Goal: Information Seeking & Learning: Learn about a topic

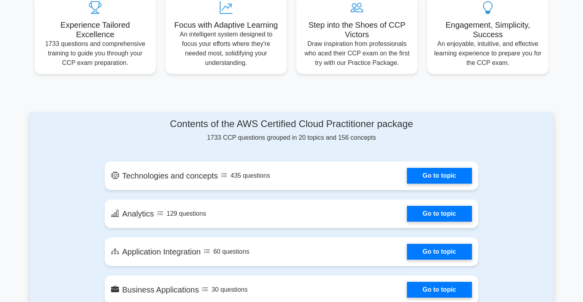
scroll to position [321, 0]
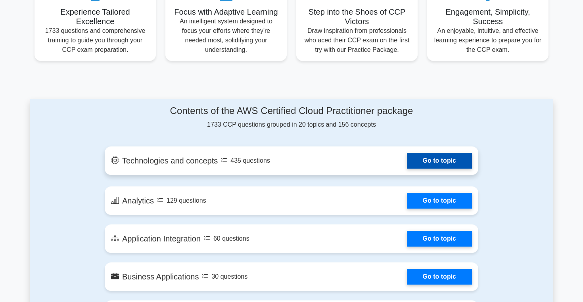
click at [410, 161] on link "Go to topic" at bounding box center [439, 161] width 65 height 16
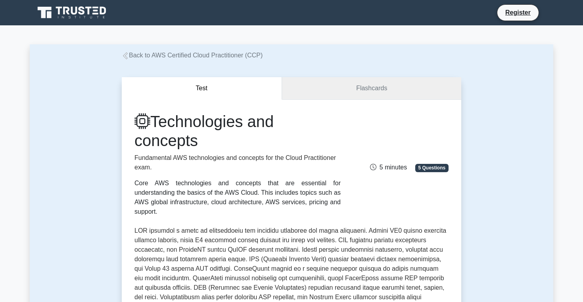
click at [375, 95] on link "Flashcards" at bounding box center [371, 88] width 179 height 23
